Goal: Information Seeking & Learning: Learn about a topic

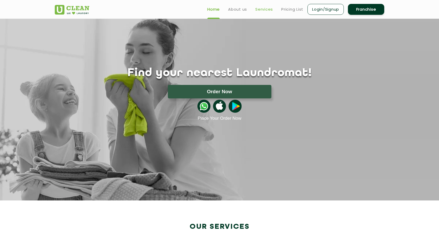
click at [266, 10] on link "Services" at bounding box center [264, 9] width 18 height 6
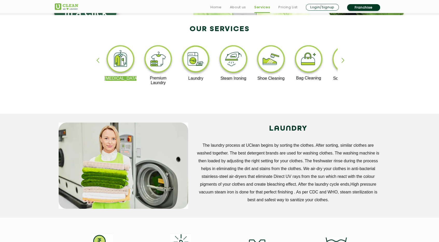
scroll to position [166, 0]
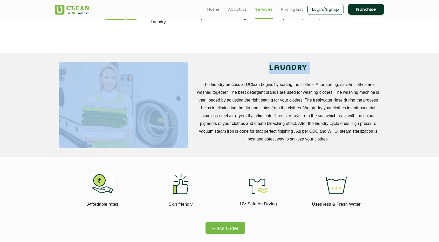
drag, startPoint x: 200, startPoint y: 84, endPoint x: 341, endPoint y: 145, distance: 153.6
click at [341, 145] on div "LAUNDRY The laundry process at UClean begins by sorting the clothes. After sort…" at bounding box center [219, 105] width 337 height 86
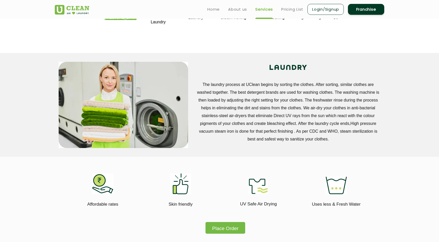
click at [341, 145] on div "LAUNDRY The laundry process at UClean begins by sorting the clothes. After sort…" at bounding box center [219, 105] width 337 height 86
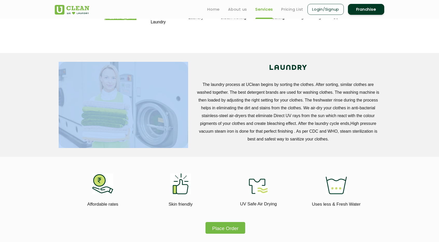
click at [341, 145] on div "LAUNDRY The laundry process at UClean begins by sorting the clothes. After sort…" at bounding box center [219, 105] width 337 height 86
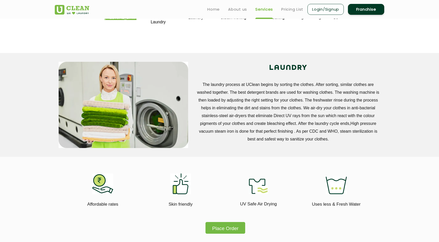
click at [309, 118] on p "The laundry process at UClean begins by sorting the clothes. After sorting, sim…" at bounding box center [288, 112] width 185 height 62
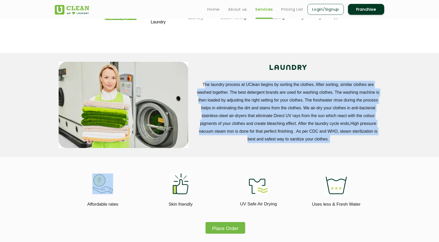
click at [309, 118] on p "The laundry process at UClean begins by sorting the clothes. After sorting, sim…" at bounding box center [288, 112] width 185 height 62
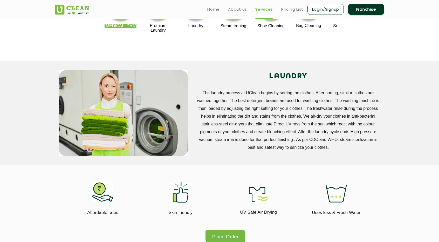
scroll to position [71, 0]
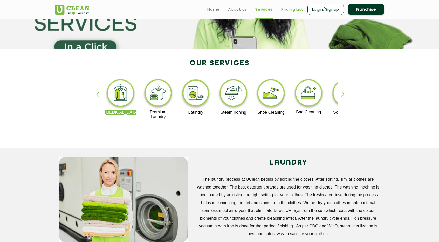
click at [290, 9] on link "Pricing List" at bounding box center [292, 9] width 22 height 6
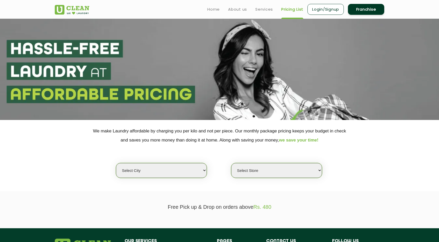
click at [169, 171] on select "Select city [GEOGRAPHIC_DATA] [GEOGRAPHIC_DATA] [GEOGRAPHIC_DATA] [GEOGRAPHIC_D…" at bounding box center [161, 170] width 91 height 15
select select "27"
click at [116, 163] on select "Select city [GEOGRAPHIC_DATA] [GEOGRAPHIC_DATA] [GEOGRAPHIC_DATA] [GEOGRAPHIC_D…" at bounding box center [161, 170] width 91 height 15
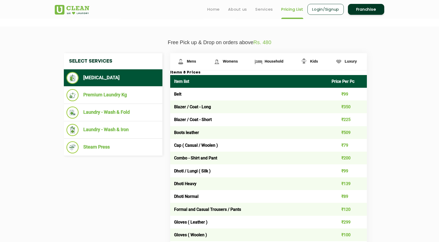
scroll to position [163, 0]
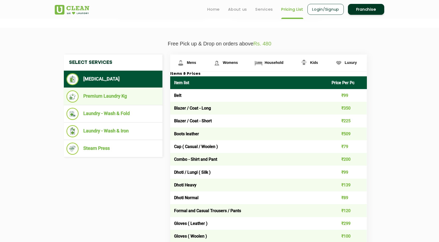
click at [110, 94] on li "Premium Laundry Kg" at bounding box center [112, 96] width 93 height 12
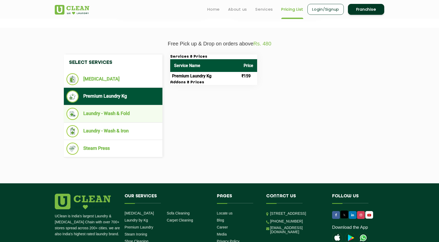
click at [132, 110] on li "Laundry - Wash & Fold" at bounding box center [112, 114] width 93 height 12
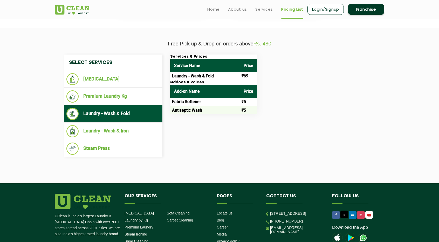
click at [244, 74] on td "₹69" at bounding box center [248, 76] width 17 height 8
click at [243, 100] on td "₹5" at bounding box center [248, 102] width 17 height 8
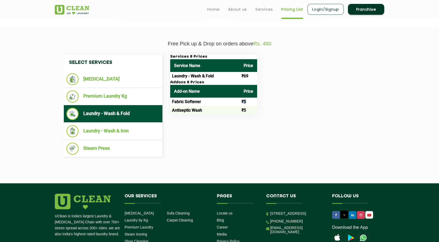
click at [243, 100] on td "₹5" at bounding box center [248, 102] width 17 height 8
click at [244, 111] on td "₹5" at bounding box center [248, 110] width 17 height 8
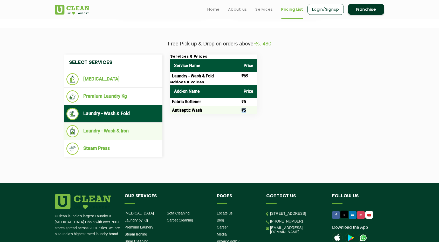
drag, startPoint x: 231, startPoint y: 119, endPoint x: 134, endPoint y: 135, distance: 97.6
click at [134, 135] on div "Select Services [MEDICAL_DATA] Premium Laundry Kg Laundry - Wash & Fold Laundry…" at bounding box center [219, 106] width 319 height 103
click at [134, 135] on li "Laundry - Wash & Iron" at bounding box center [112, 131] width 93 height 12
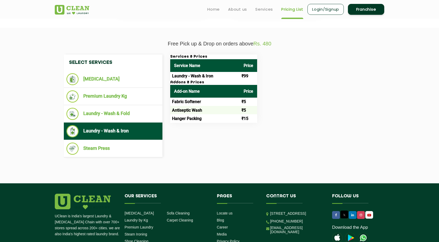
click at [121, 126] on li "Laundry - Wash & Iron" at bounding box center [112, 131] width 93 height 12
click at [197, 77] on td "Laundry - Wash & Iron" at bounding box center [205, 76] width 70 height 8
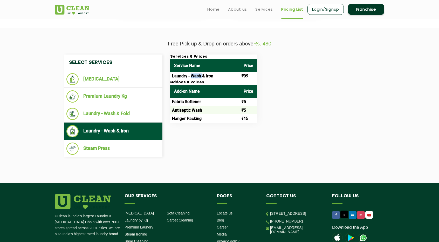
click at [197, 77] on td "Laundry - Wash & Iron" at bounding box center [205, 76] width 70 height 8
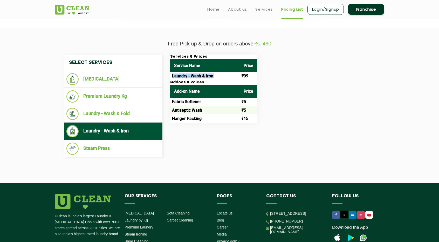
click at [197, 77] on td "Laundry - Wash & Iron" at bounding box center [205, 76] width 70 height 8
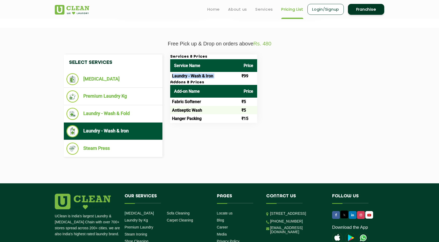
click at [197, 77] on td "Laundry - Wash & Iron" at bounding box center [205, 76] width 70 height 8
click at [243, 74] on td "₹99" at bounding box center [248, 76] width 17 height 8
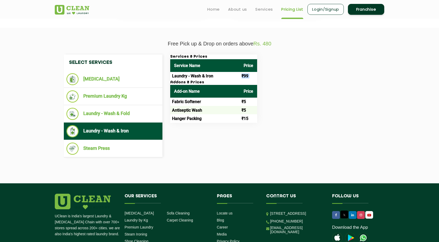
click at [243, 74] on td "₹99" at bounding box center [248, 76] width 17 height 8
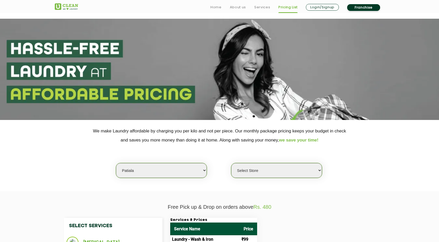
scroll to position [74, 0]
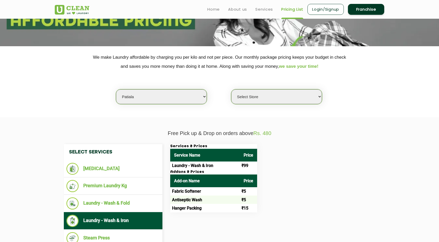
click at [199, 99] on select "Select city [GEOGRAPHIC_DATA] [GEOGRAPHIC_DATA] [GEOGRAPHIC_DATA] [GEOGRAPHIC_D…" at bounding box center [161, 96] width 91 height 15
